Goal: Task Accomplishment & Management: Complete application form

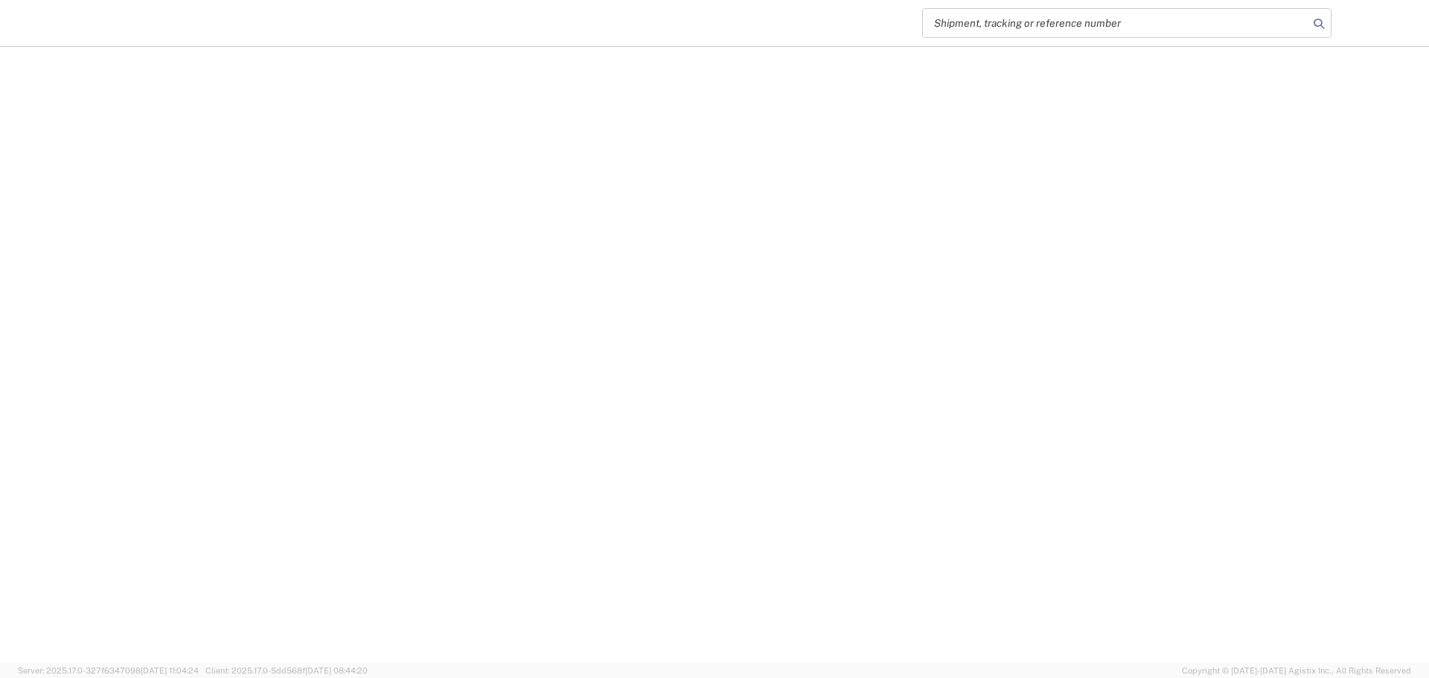
select select "EA"
select select "USD"
select select "EA"
select select "USD"
